Goal: Use online tool/utility: Utilize a website feature to perform a specific function

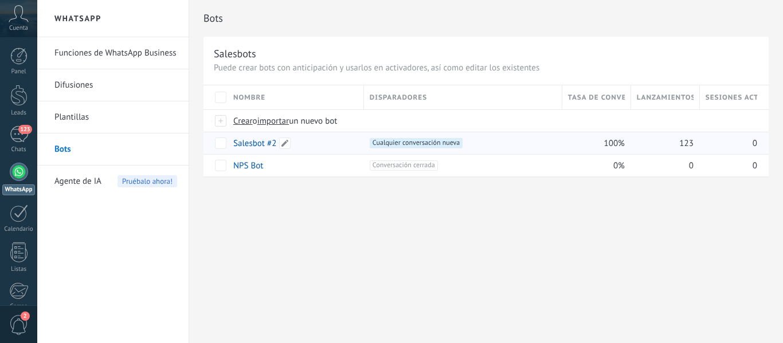
click at [257, 144] on link "Salesbot #2" at bounding box center [254, 143] width 43 height 11
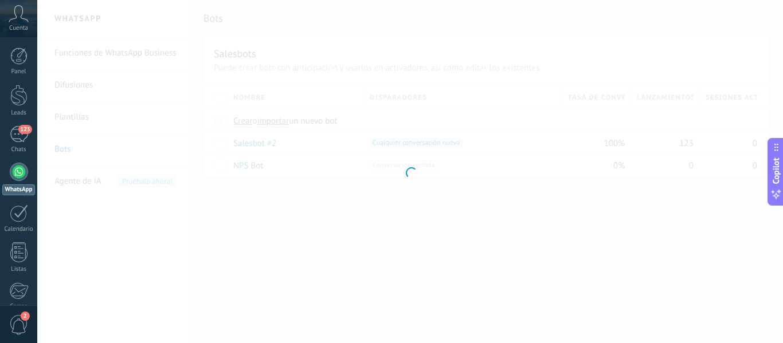
type input "**********"
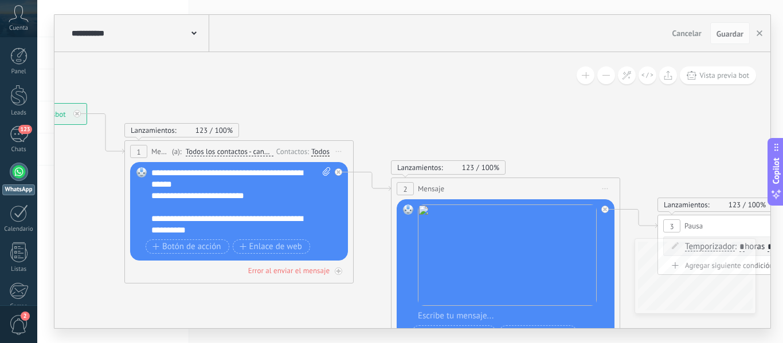
drag, startPoint x: 500, startPoint y: 115, endPoint x: 192, endPoint y: 80, distance: 310.5
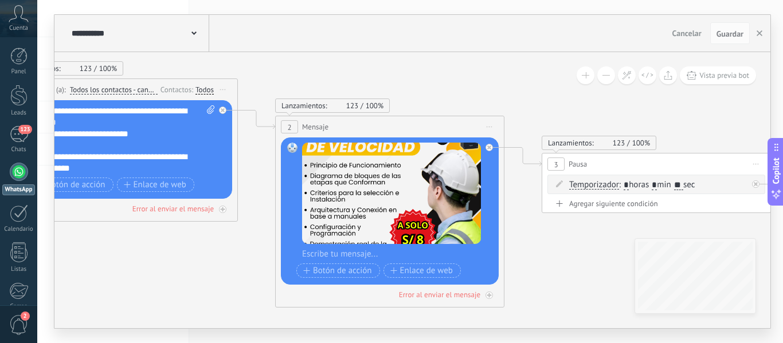
drag, startPoint x: 536, startPoint y: 121, endPoint x: 420, endPoint y: 59, distance: 131.3
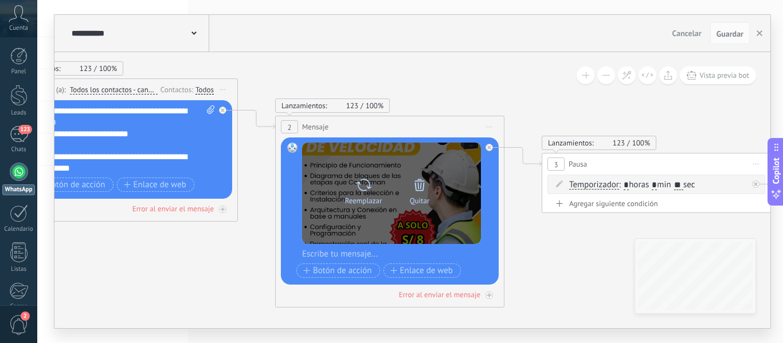
click at [366, 184] on icon at bounding box center [364, 185] width 17 height 16
click input "Subir" at bounding box center [0, 0] width 0 height 0
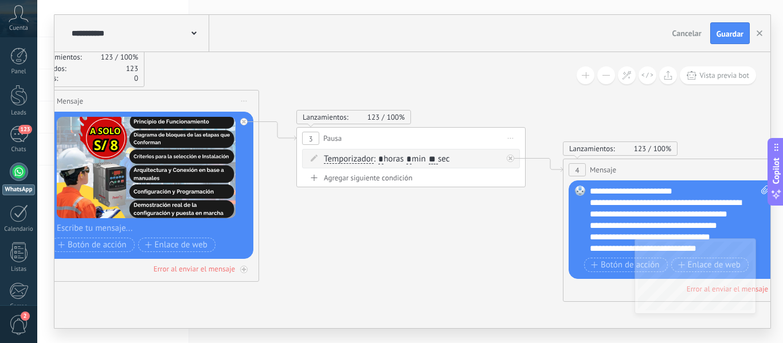
drag, startPoint x: 560, startPoint y: 257, endPoint x: 291, endPoint y: 228, distance: 270.0
click at [291, 228] on icon at bounding box center [610, 201] width 2537 height 945
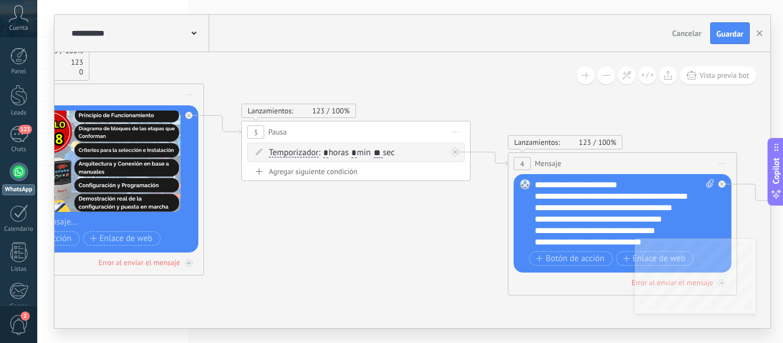
drag, startPoint x: 416, startPoint y: 272, endPoint x: 222, endPoint y: 215, distance: 201.4
click at [223, 215] on icon at bounding box center [555, 194] width 2537 height 945
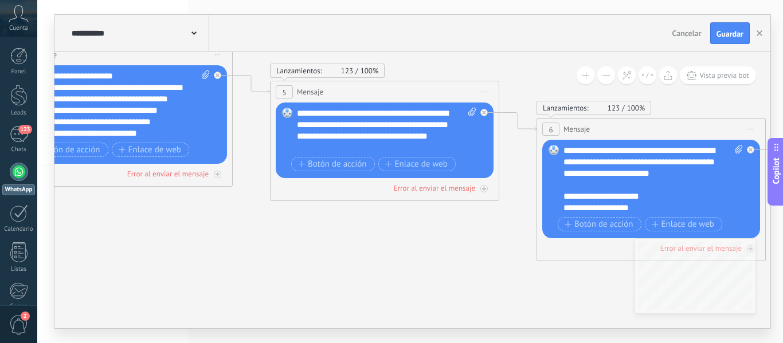
drag, startPoint x: 498, startPoint y: 283, endPoint x: 167, endPoint y: 228, distance: 335.4
click at [167, 228] on icon at bounding box center [100, 94] width 2637 height 960
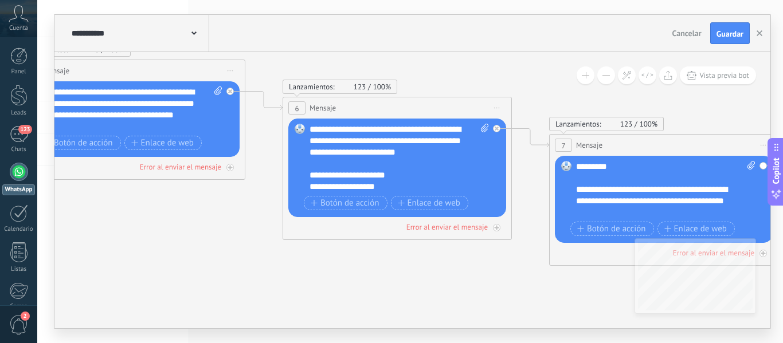
drag, startPoint x: 415, startPoint y: 275, endPoint x: 157, endPoint y: 253, distance: 258.9
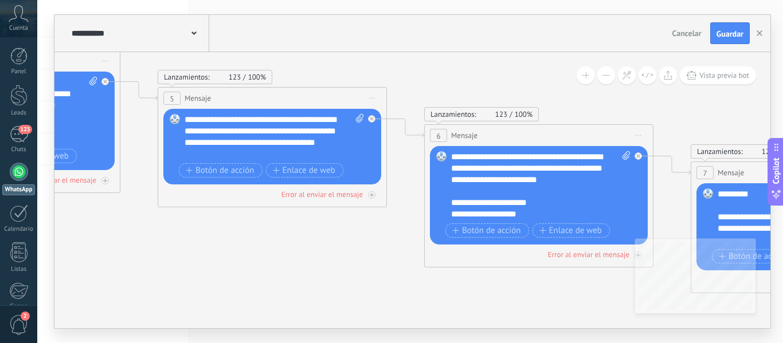
drag, startPoint x: 319, startPoint y: 274, endPoint x: 466, endPoint y: 301, distance: 149.4
click at [402, 122] on icon at bounding box center [405, 128] width 37 height 19
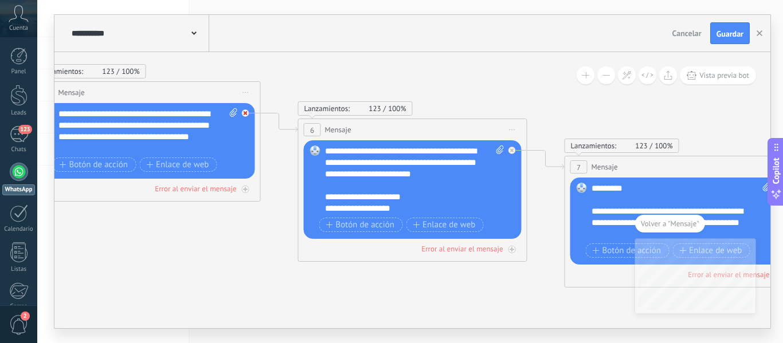
click at [244, 112] on icon at bounding box center [246, 113] width 4 height 4
click at [319, 276] on div "Agrega el siguiente paso" at bounding box center [349, 279] width 100 height 19
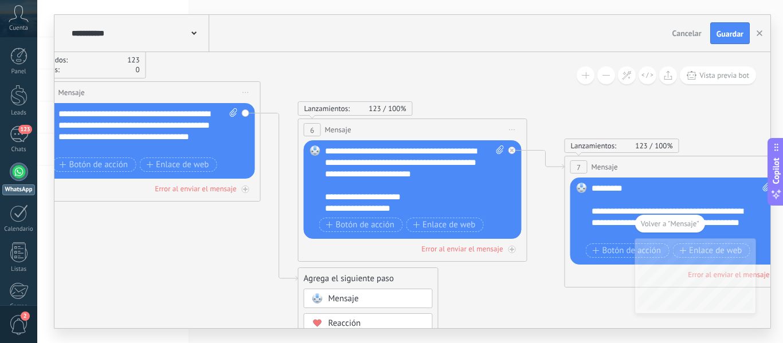
click at [346, 300] on span "Mensaje" at bounding box center [344, 299] width 30 height 11
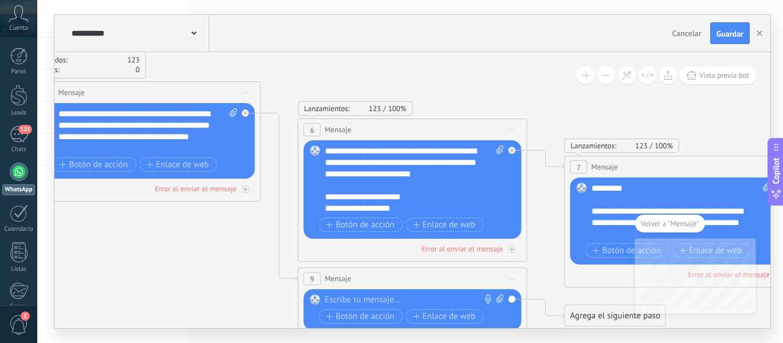
click at [498, 300] on icon at bounding box center [500, 299] width 7 height 9
click input "Subir" at bounding box center [0, 0] width 0 height 0
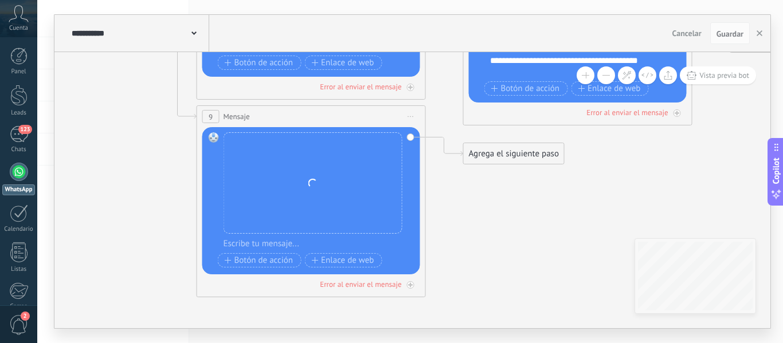
drag, startPoint x: 454, startPoint y: 265, endPoint x: 352, endPoint y: 99, distance: 194.3
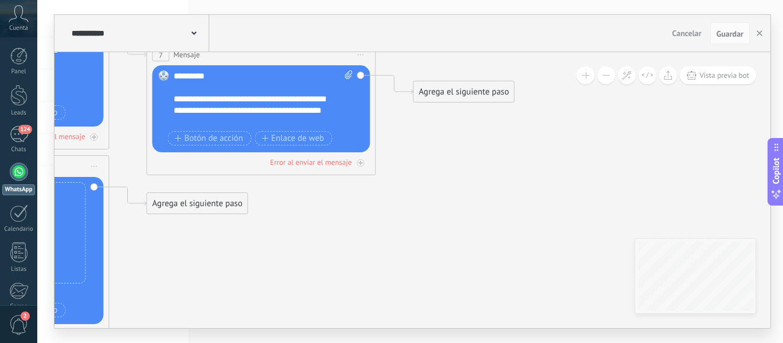
drag, startPoint x: 492, startPoint y: 248, endPoint x: 167, endPoint y: 295, distance: 328.0
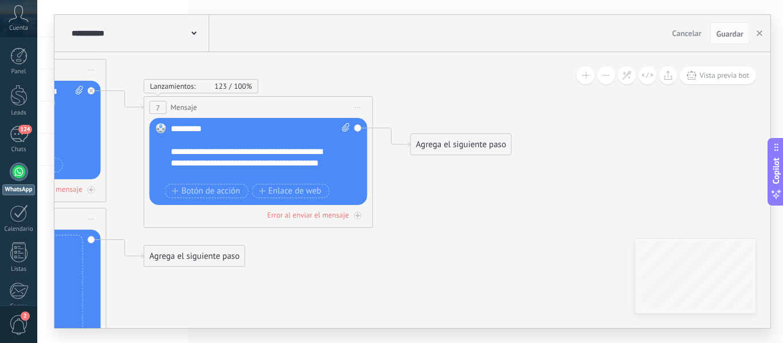
drag, startPoint x: 447, startPoint y: 159, endPoint x: 459, endPoint y: 212, distance: 54.2
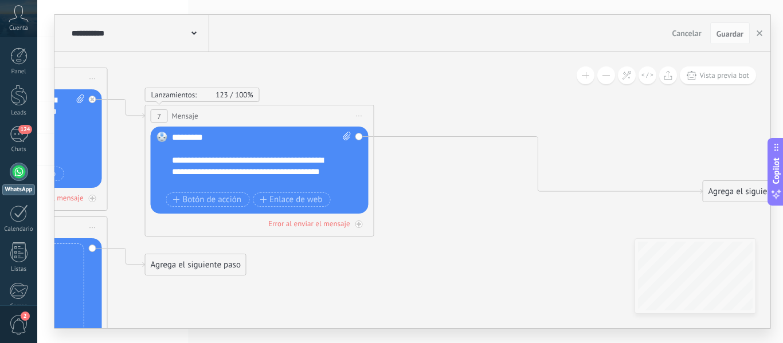
drag, startPoint x: 456, startPoint y: 152, endPoint x: 747, endPoint y: 190, distance: 293.8
click at [747, 190] on div "Agrega el siguiente paso" at bounding box center [754, 191] width 100 height 19
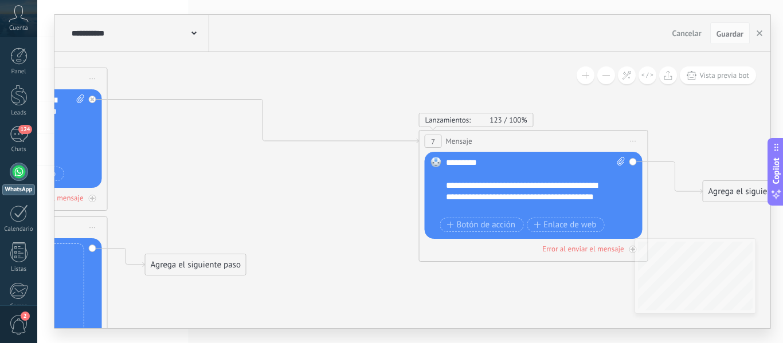
drag, startPoint x: 314, startPoint y: 111, endPoint x: 588, endPoint y: 136, distance: 275.8
click at [588, 136] on div "7 Mensaje ******* (a): Todos los contactos - canales seleccionados Todos los co…" at bounding box center [534, 141] width 228 height 21
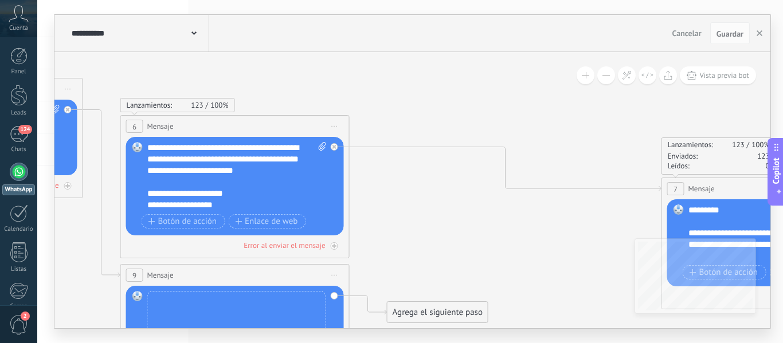
drag, startPoint x: 253, startPoint y: 175, endPoint x: 365, endPoint y: 171, distance: 111.9
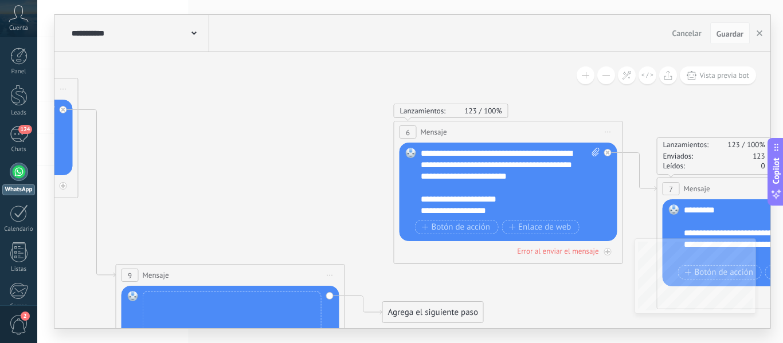
drag, startPoint x: 282, startPoint y: 123, endPoint x: 560, endPoint y: 128, distance: 278.2
click at [560, 128] on div "6 Mensaje ******* (a): Todos los contactos - canales seleccionados Todos los co…" at bounding box center [509, 132] width 228 height 21
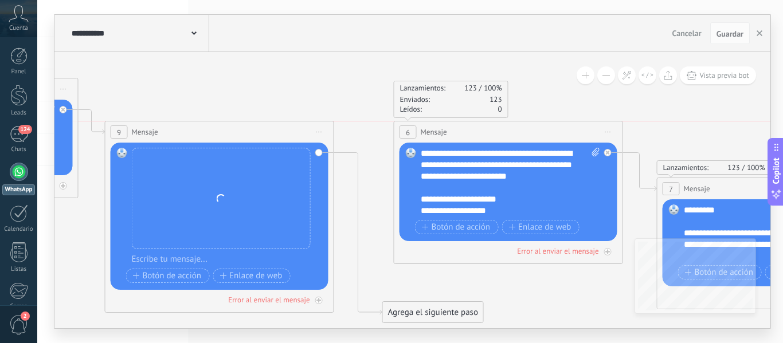
drag, startPoint x: 243, startPoint y: 265, endPoint x: 232, endPoint y: 118, distance: 147.8
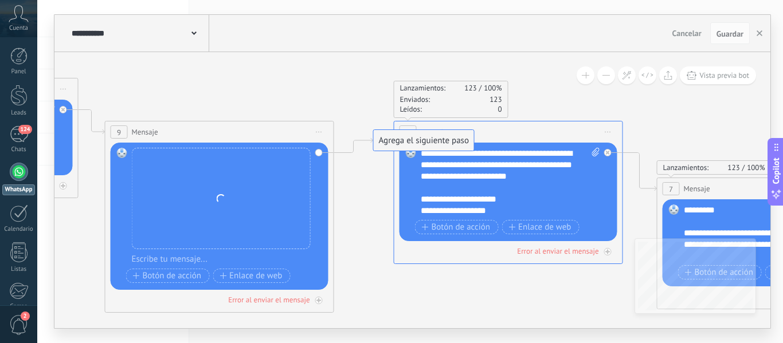
drag, startPoint x: 405, startPoint y: 268, endPoint x: 405, endPoint y: 140, distance: 127.9
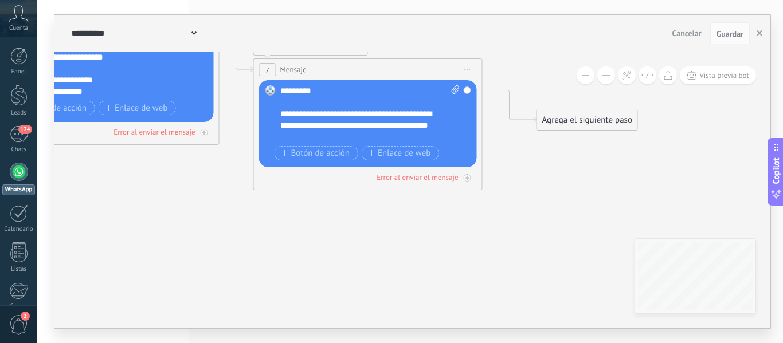
drag, startPoint x: 528, startPoint y: 298, endPoint x: 124, endPoint y: 178, distance: 420.9
drag, startPoint x: 565, startPoint y: 127, endPoint x: 605, endPoint y: 246, distance: 125.3
click at [605, 246] on div "Agrega el siguiente paso" at bounding box center [627, 238] width 100 height 19
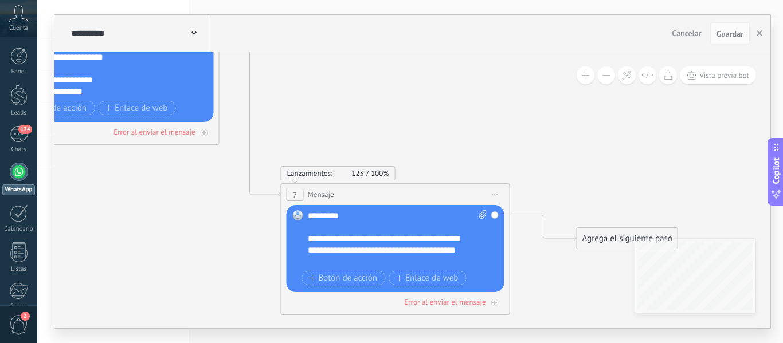
drag, startPoint x: 416, startPoint y: 67, endPoint x: 288, endPoint y: 153, distance: 153.8
click at [437, 193] on div "7 Mensaje ******* (a): Todos los contactos - canales seleccionados Todos los co…" at bounding box center [396, 194] width 228 height 21
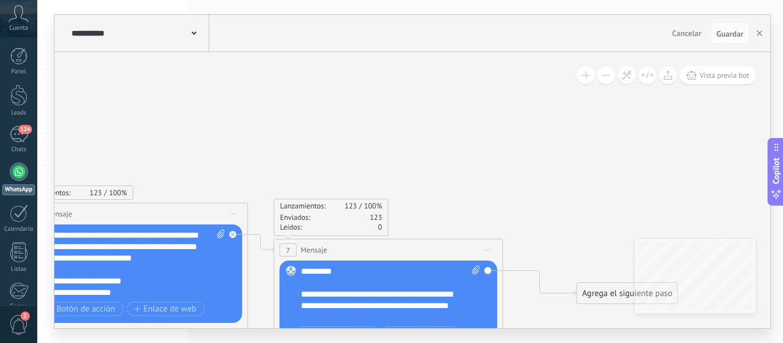
drag, startPoint x: 184, startPoint y: 64, endPoint x: 213, endPoint y: 210, distance: 149.0
click at [213, 210] on div "6 Mensaje ******* (a): Todos los contactos - canales seleccionados Todos los co…" at bounding box center [133, 214] width 228 height 21
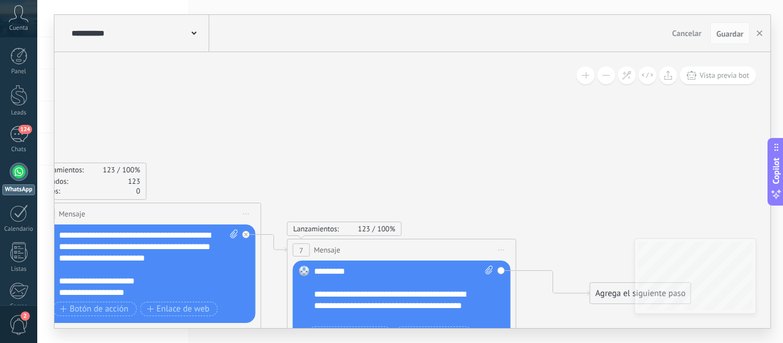
drag, startPoint x: 232, startPoint y: 146, endPoint x: 653, endPoint y: 153, distance: 420.9
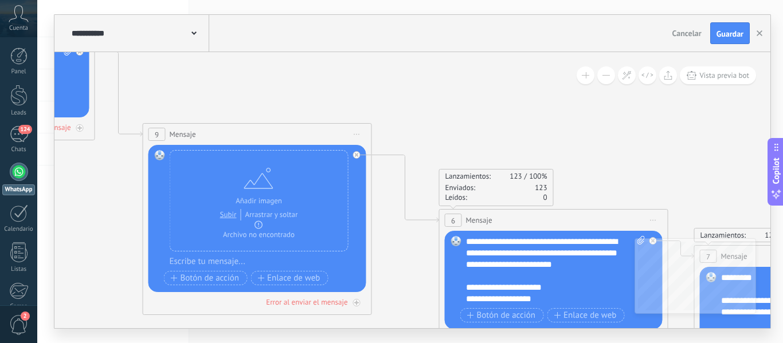
drag, startPoint x: 294, startPoint y: 73, endPoint x: 315, endPoint y: 140, distance: 69.8
click at [315, 137] on div "9 Mensaje ******* (a): Todos los contactos - canales seleccionados Todos los co…" at bounding box center [257, 134] width 228 height 21
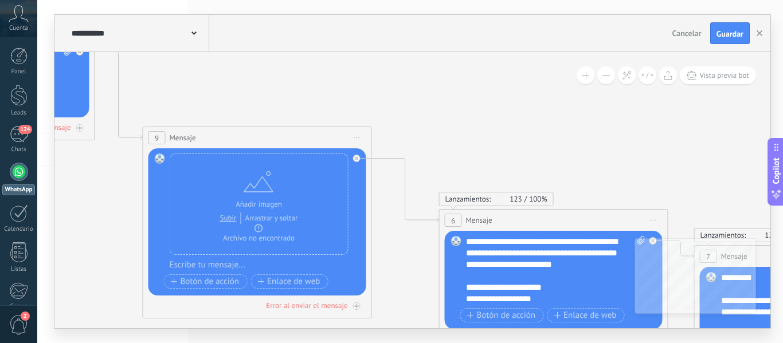
click at [248, 265] on div at bounding box center [265, 265] width 190 height 11
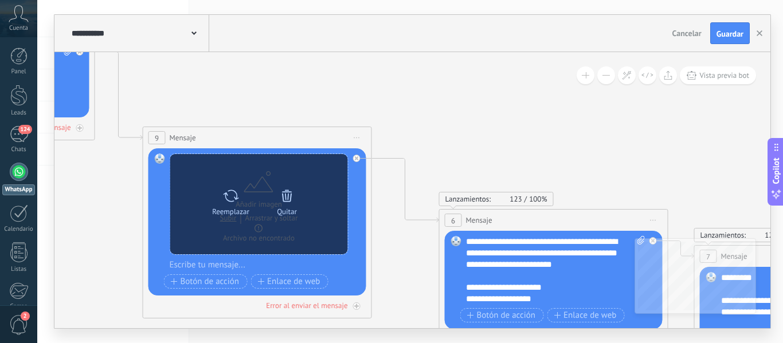
paste div
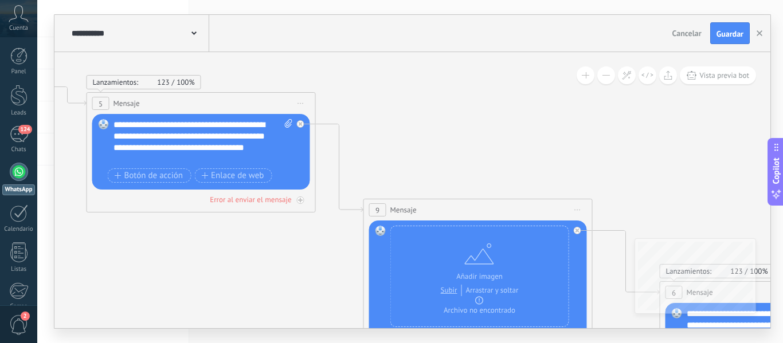
drag, startPoint x: 690, startPoint y: 176, endPoint x: 669, endPoint y: 185, distance: 23.1
click at [696, 183] on icon at bounding box center [83, 180] width 2969 height 1111
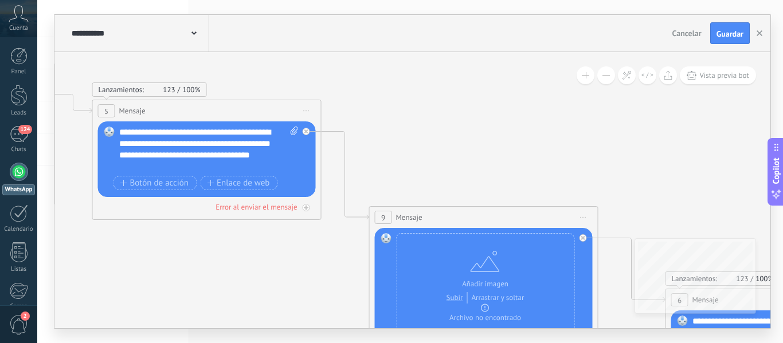
drag, startPoint x: 428, startPoint y: 146, endPoint x: 729, endPoint y: 204, distance: 307.0
click at [725, 203] on icon at bounding box center [88, 187] width 2969 height 1111
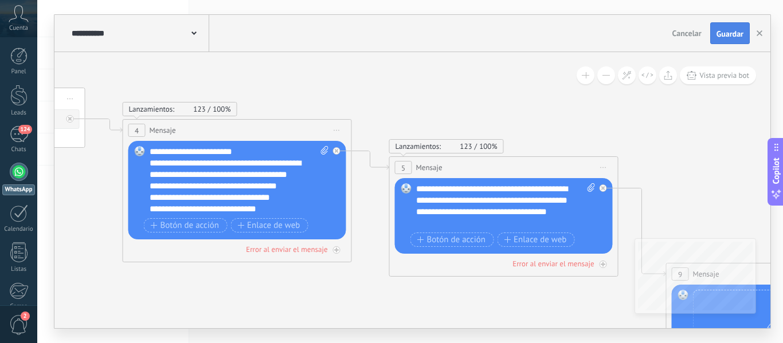
click at [724, 28] on button "Guardar" at bounding box center [730, 33] width 40 height 22
